Goal: Use online tool/utility: Utilize a website feature to perform a specific function

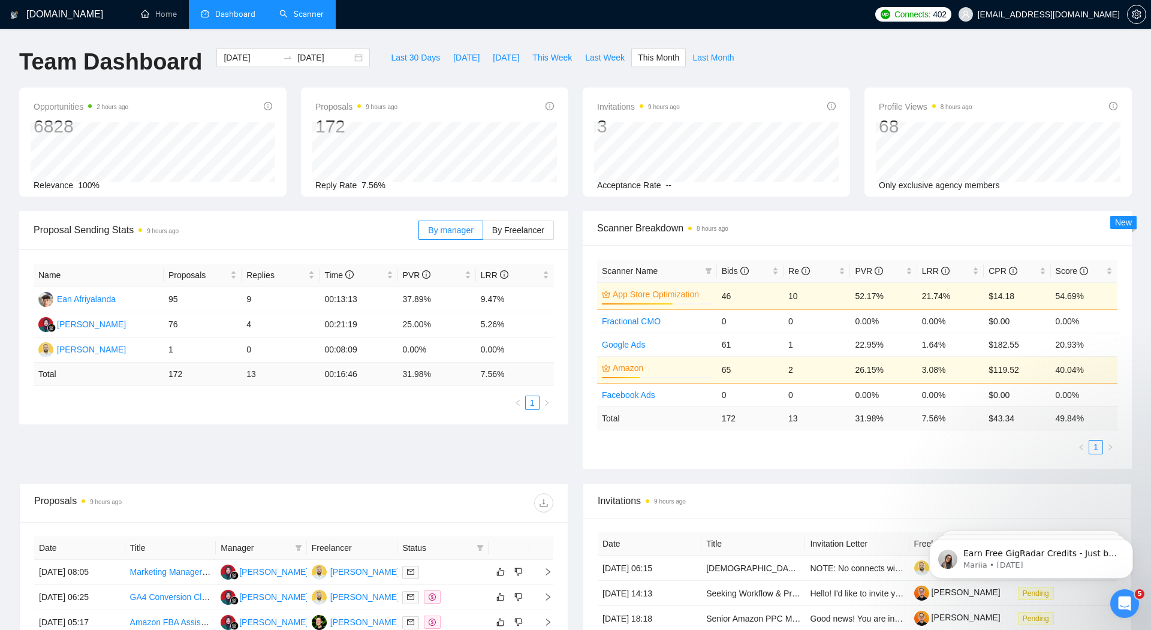
click at [308, 10] on link "Scanner" at bounding box center [301, 14] width 44 height 10
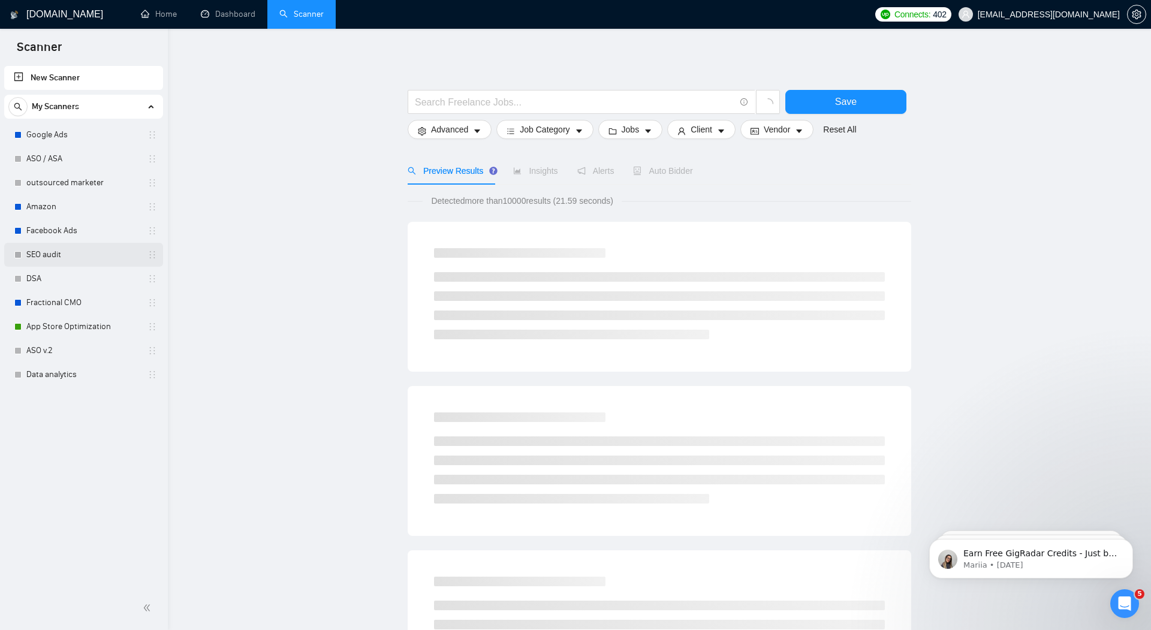
click at [61, 254] on link "SEO audit" at bounding box center [83, 255] width 114 height 24
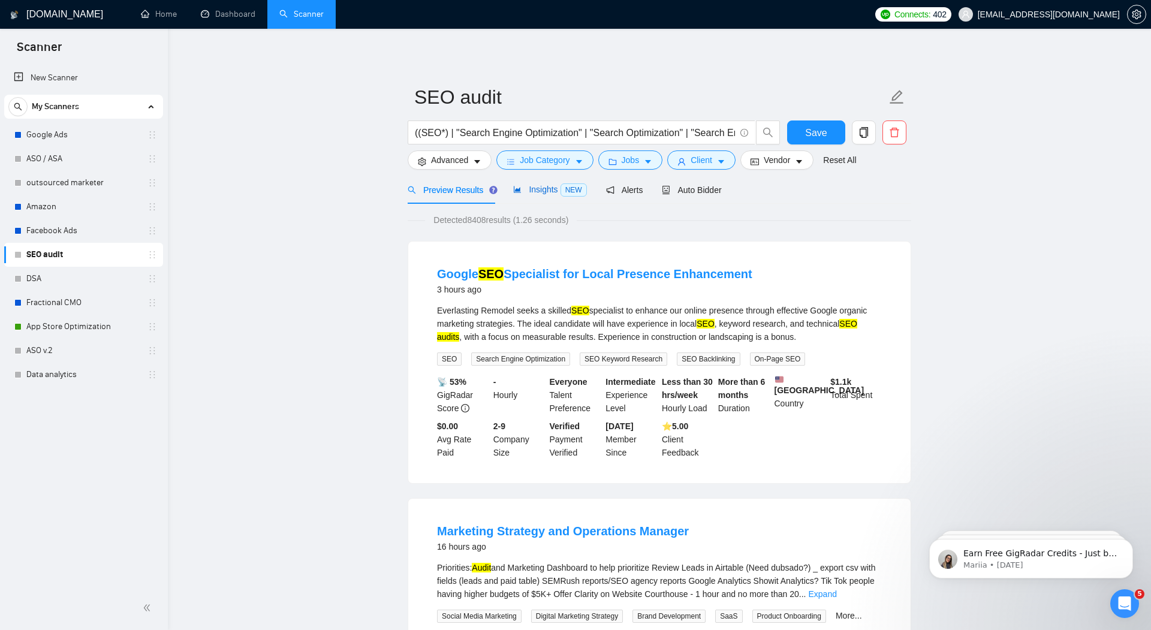
click at [546, 191] on span "Insights NEW" at bounding box center [549, 190] width 73 height 10
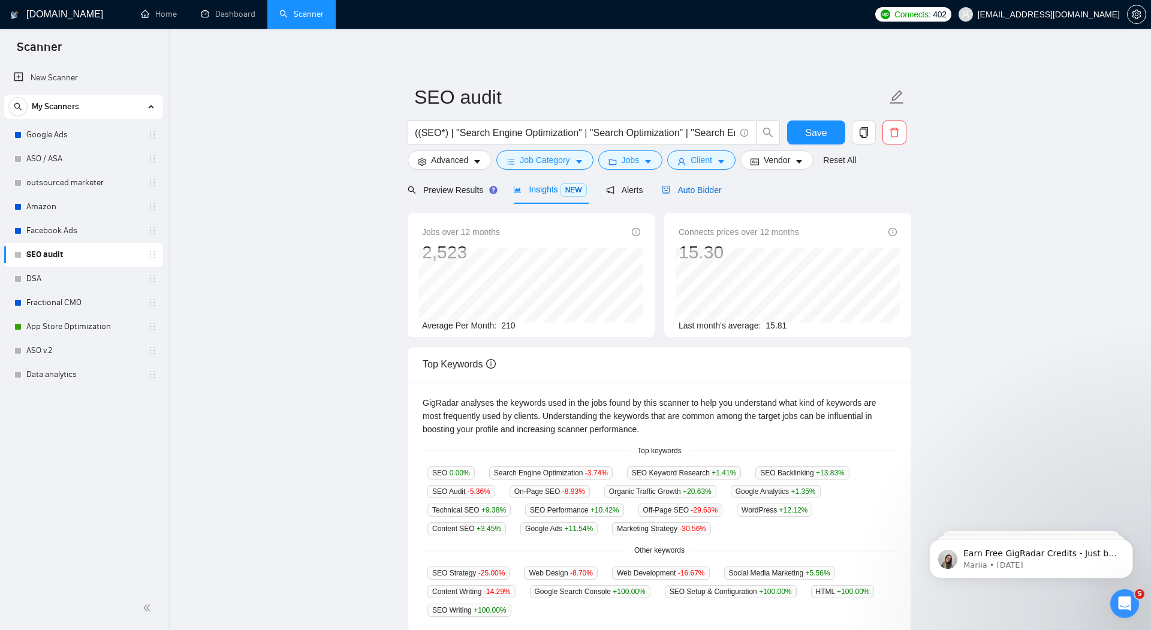
click at [712, 185] on span "Auto Bidder" at bounding box center [691, 190] width 59 height 10
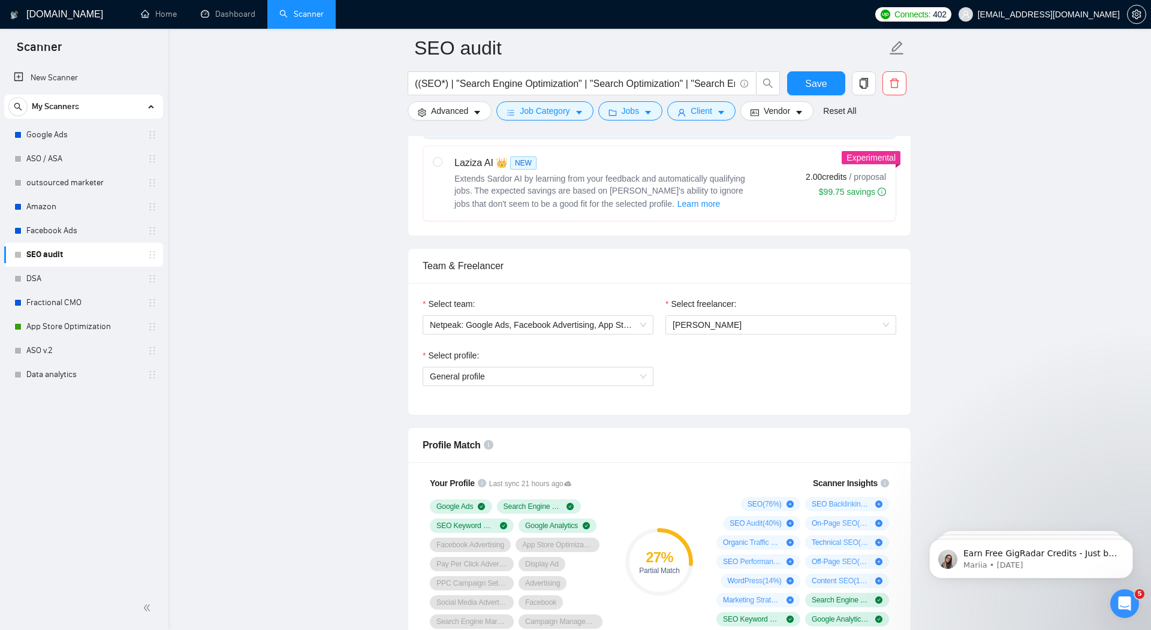
scroll to position [519, 0]
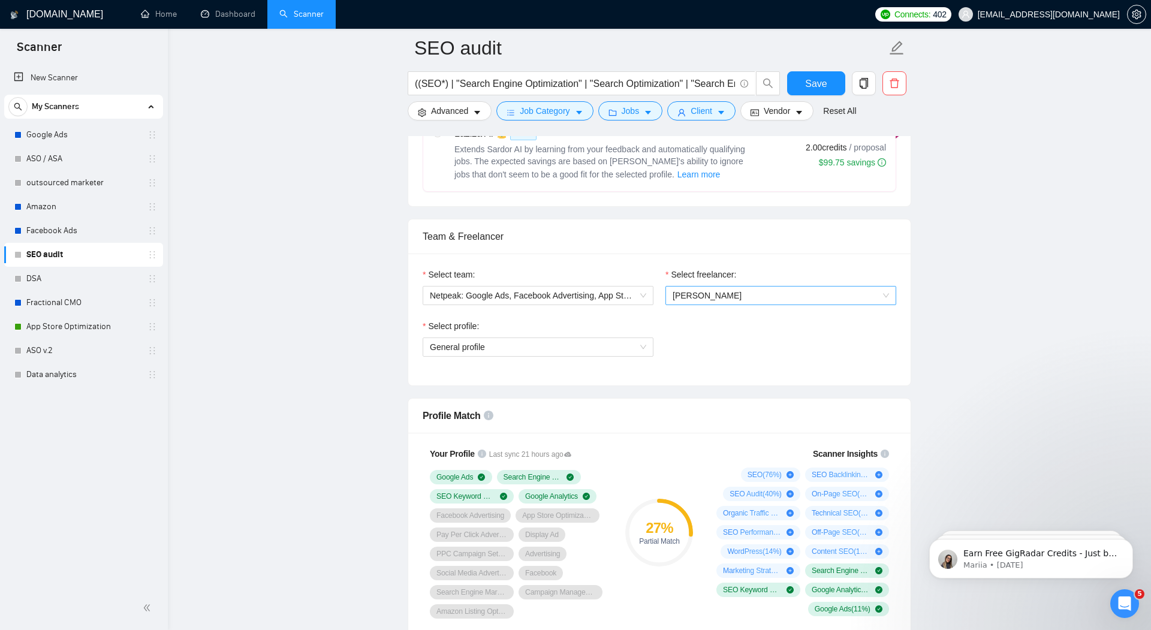
click at [758, 299] on span "[PERSON_NAME]" at bounding box center [781, 296] width 216 height 18
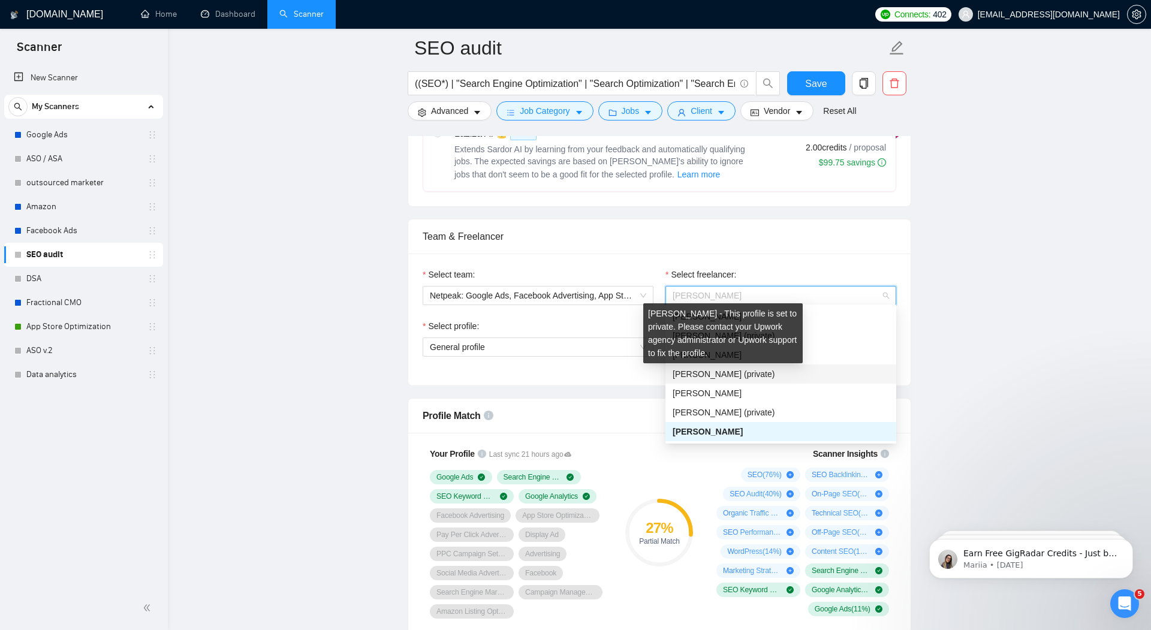
click at [742, 375] on span "[PERSON_NAME] (private)" at bounding box center [724, 374] width 102 height 10
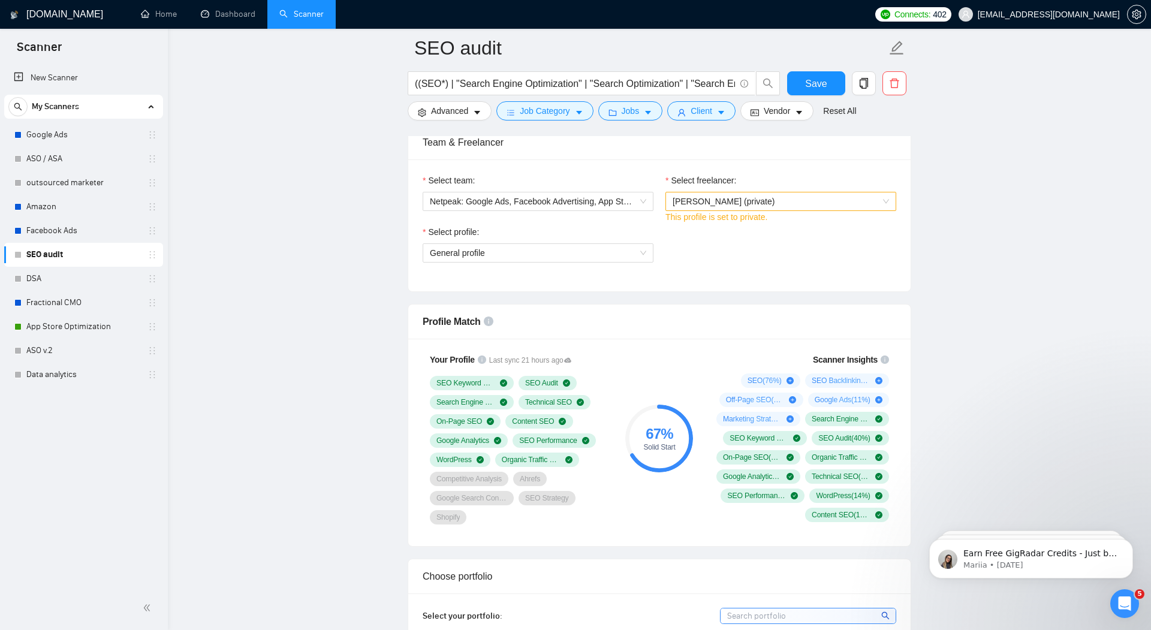
scroll to position [648, 0]
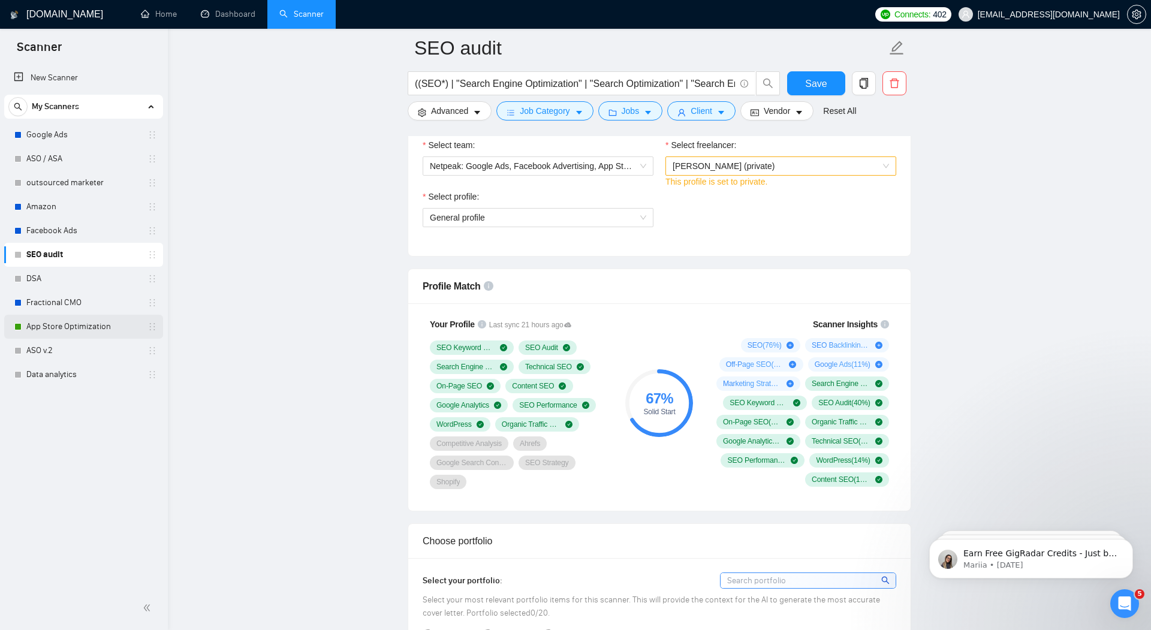
click at [59, 324] on link "App Store Optimization" at bounding box center [83, 327] width 114 height 24
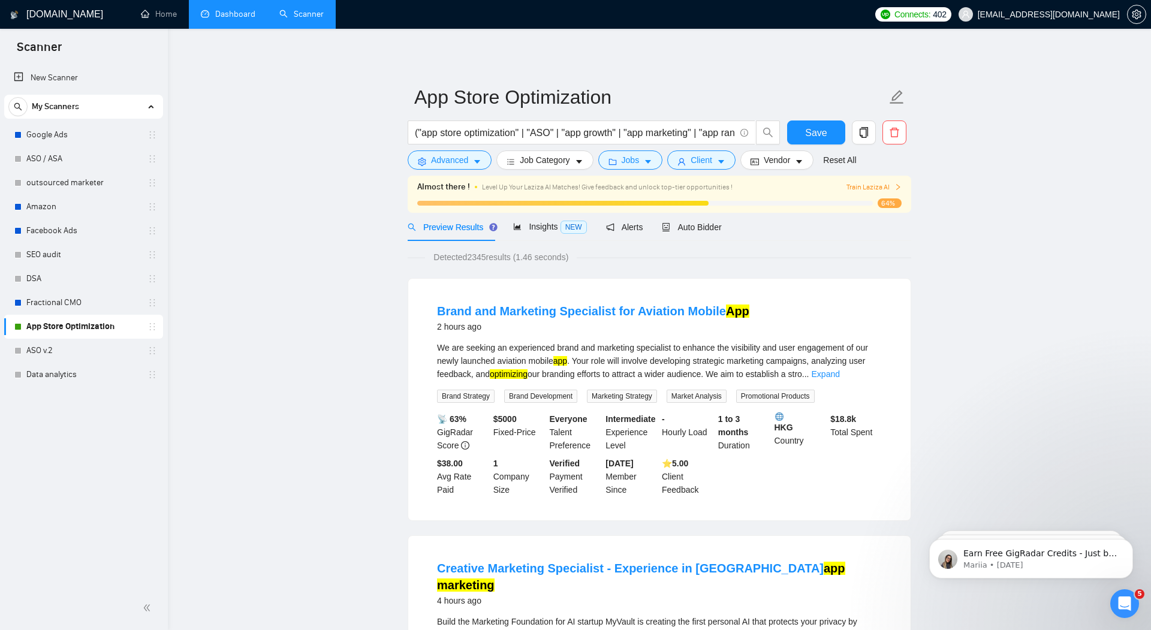
click at [235, 9] on link "Dashboard" at bounding box center [228, 14] width 55 height 10
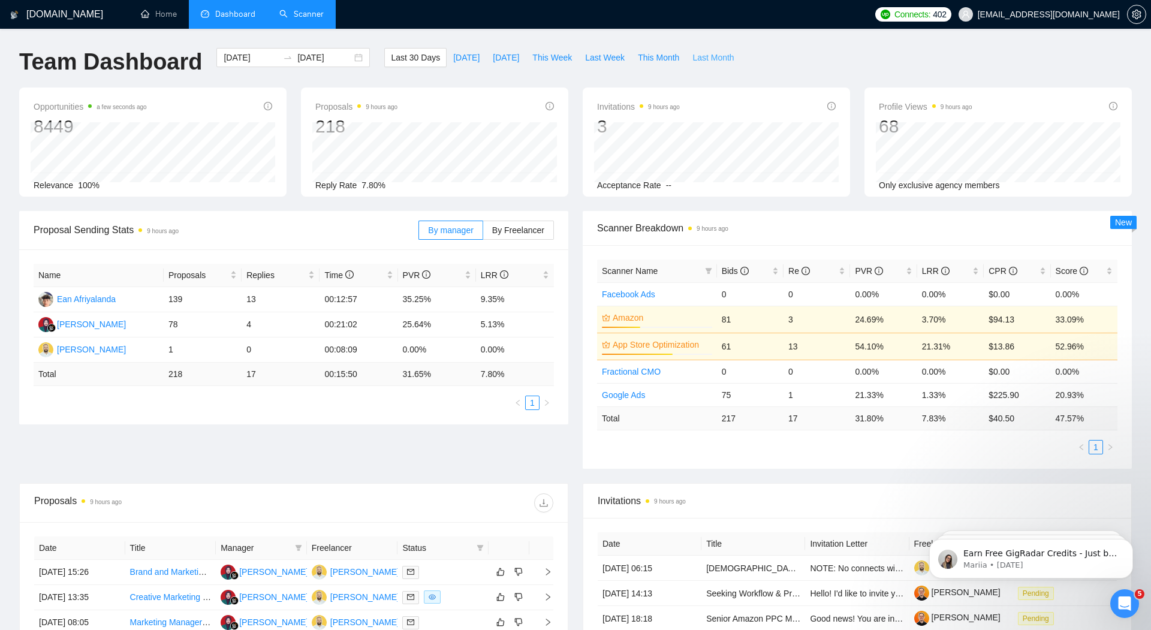
click at [712, 55] on span "Last Month" at bounding box center [712, 57] width 41 height 13
type input "[DATE]"
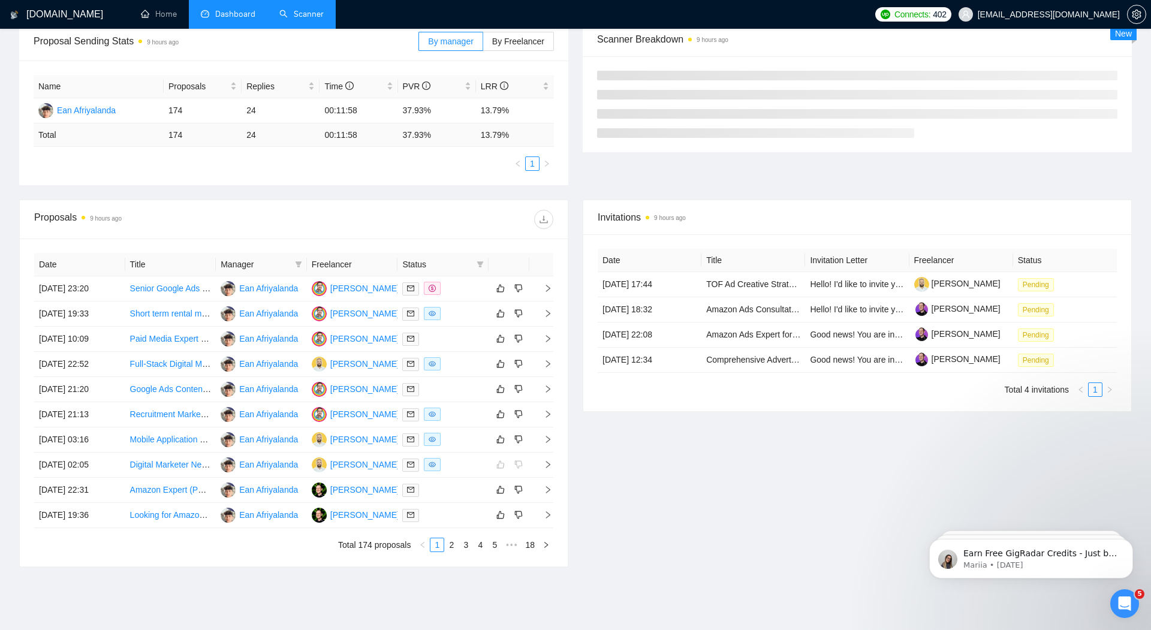
scroll to position [188, 0]
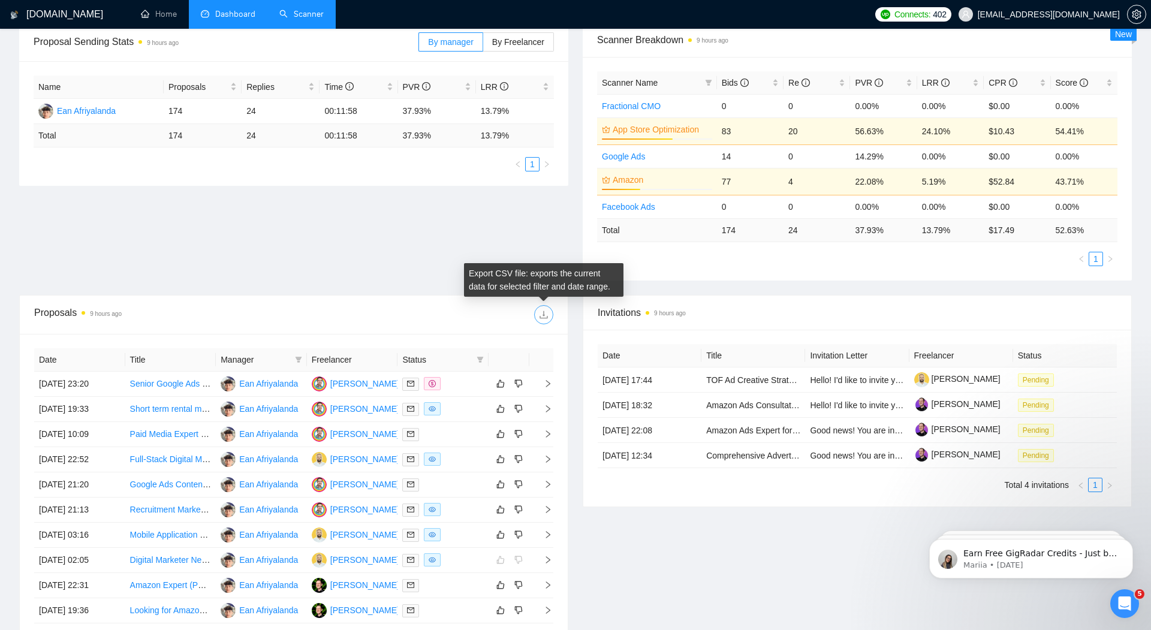
click at [546, 312] on icon "download" at bounding box center [544, 315] width 10 height 10
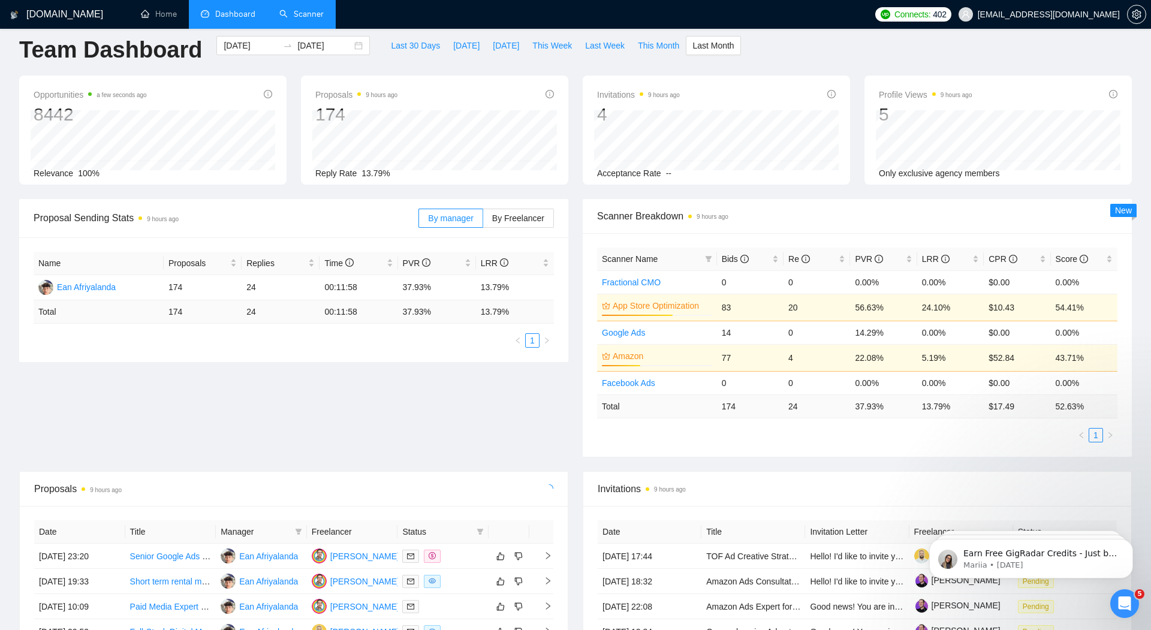
scroll to position [0, 0]
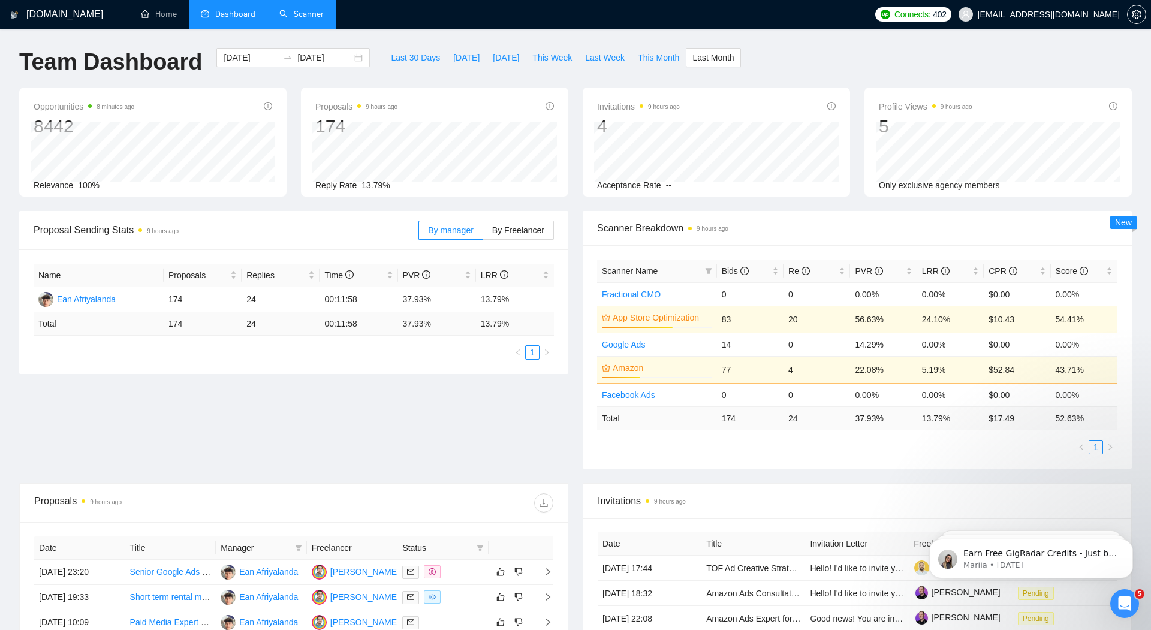
click at [370, 37] on div "[DOMAIN_NAME] Home Dashboard Scanner Connects: 402 [EMAIL_ADDRESS][DOMAIN_NAME]…" at bounding box center [575, 478] width 1151 height 957
click at [308, 15] on link "Scanner" at bounding box center [301, 14] width 44 height 10
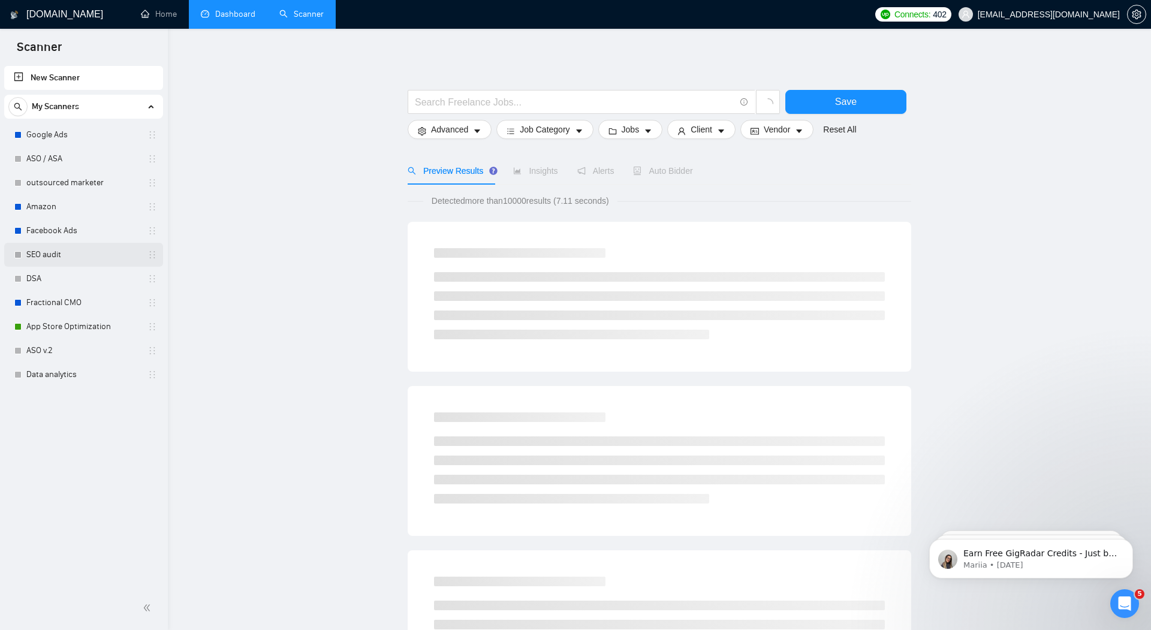
click at [48, 257] on link "SEO audit" at bounding box center [83, 255] width 114 height 24
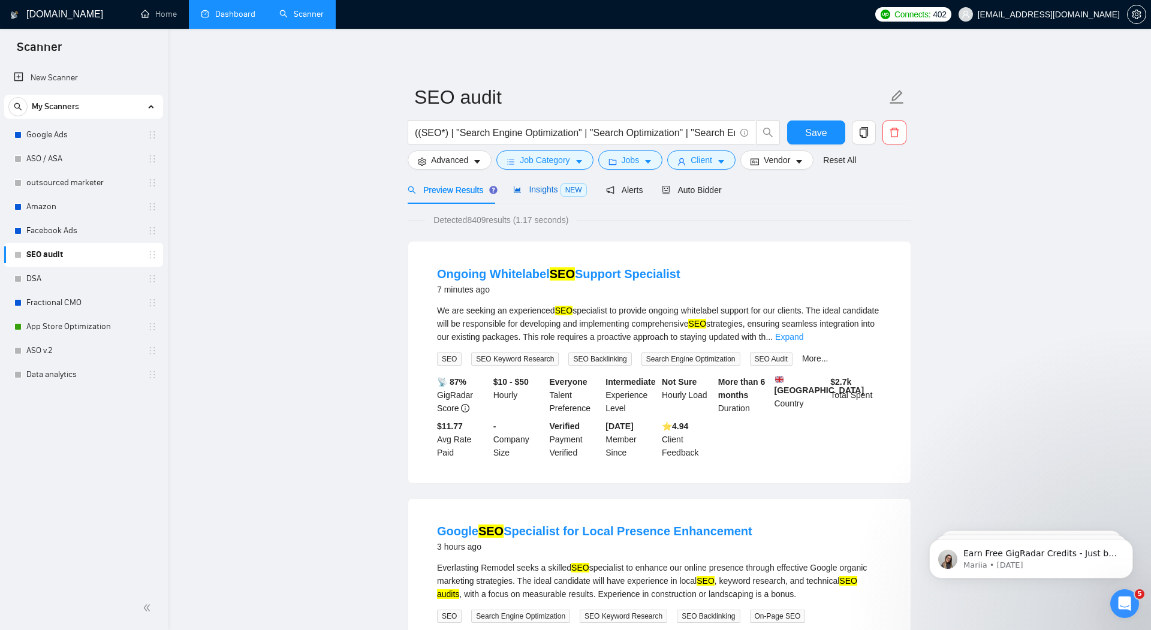
click at [538, 189] on span "Insights NEW" at bounding box center [549, 190] width 73 height 10
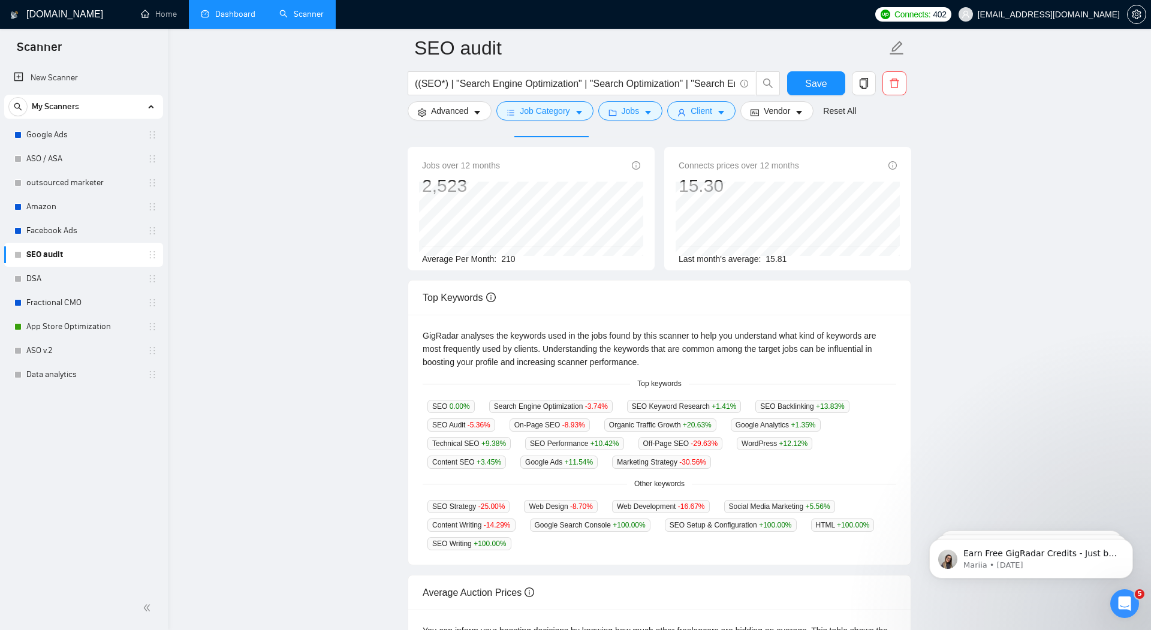
scroll to position [16, 0]
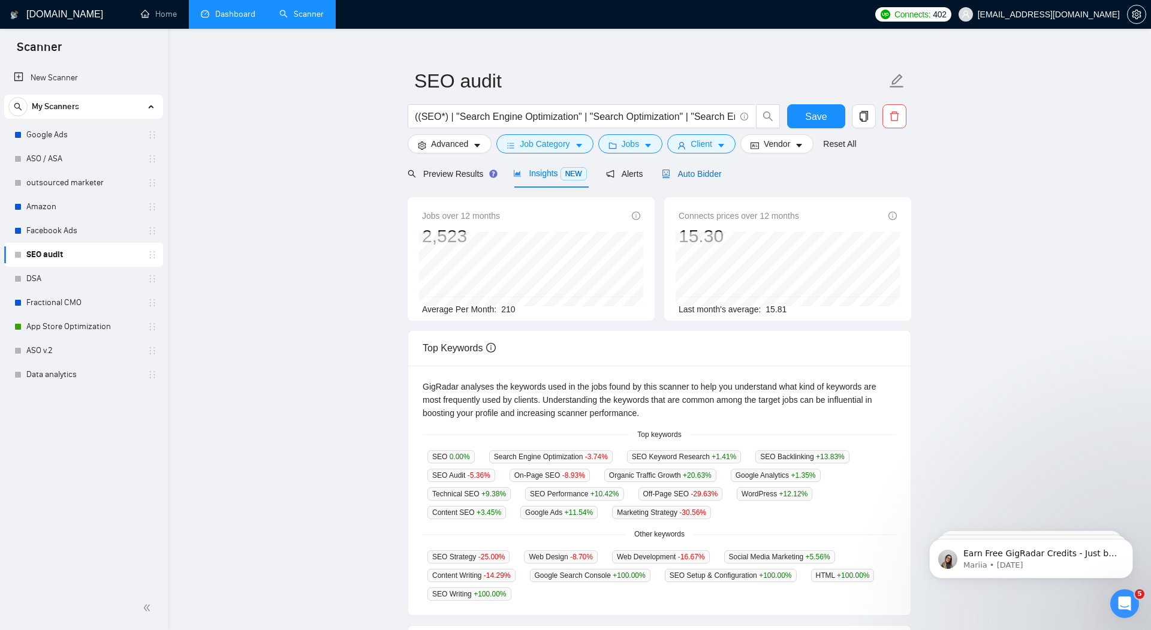
click at [707, 176] on span "Auto Bidder" at bounding box center [691, 174] width 59 height 10
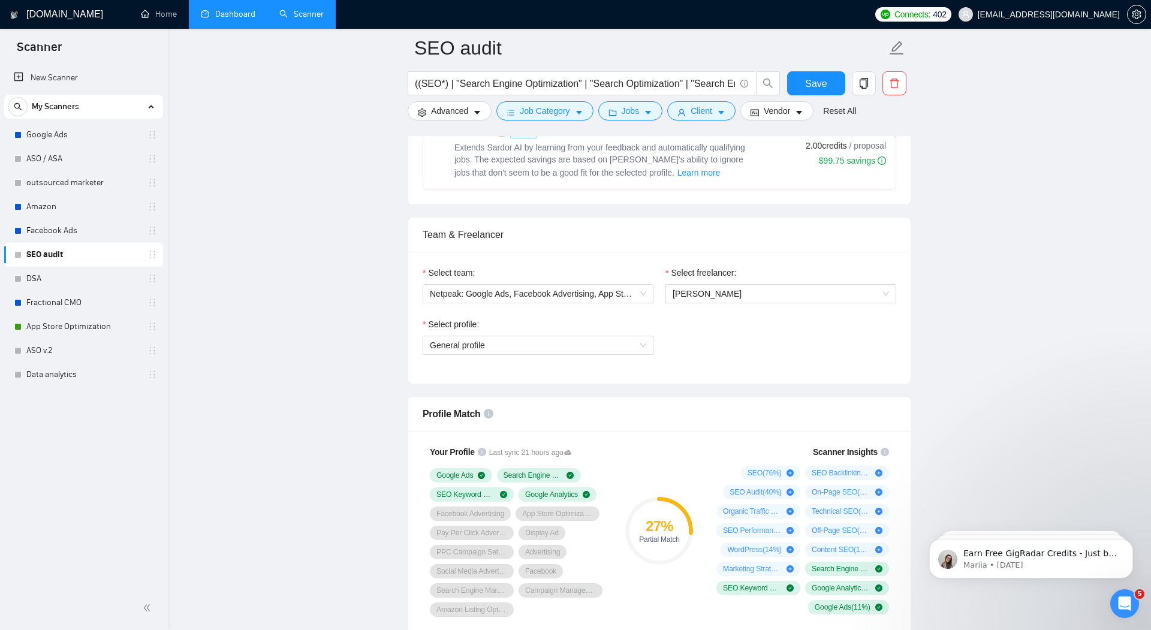
scroll to position [551, 0]
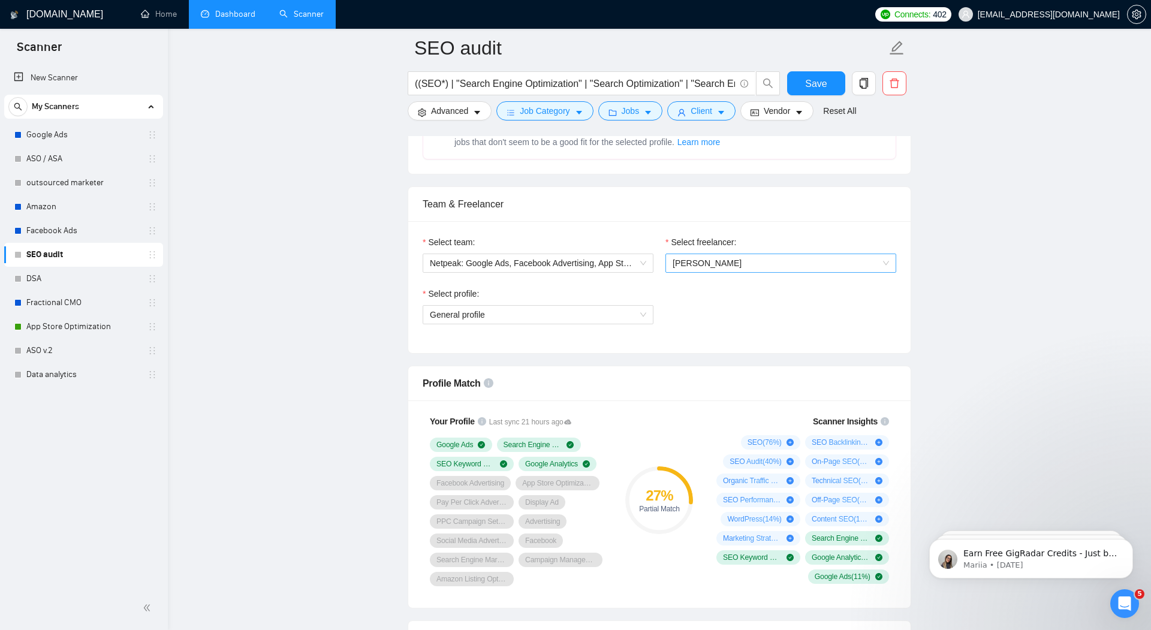
click at [727, 261] on span "[PERSON_NAME]" at bounding box center [781, 263] width 216 height 18
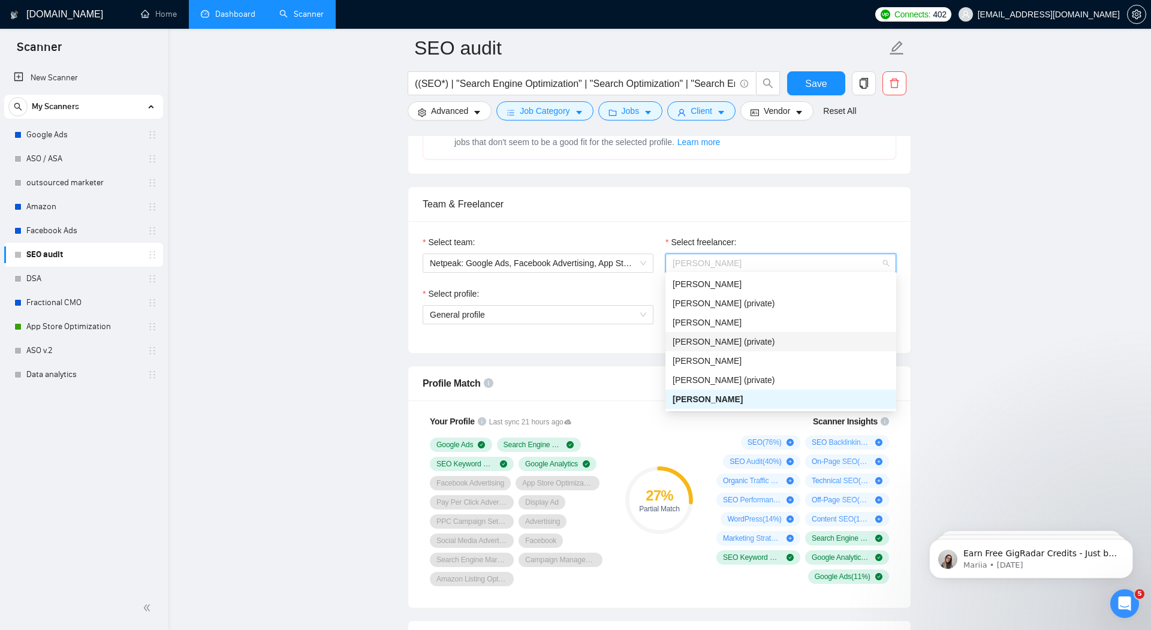
click at [745, 341] on span "[PERSON_NAME] (private)" at bounding box center [724, 342] width 102 height 10
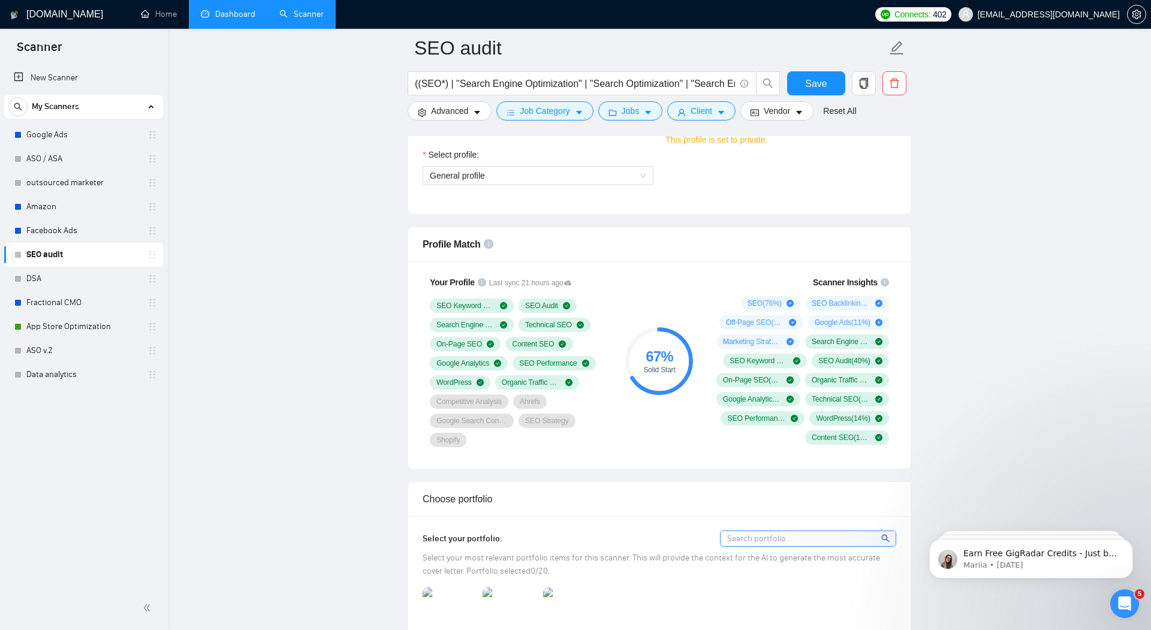
scroll to position [704, 0]
